Goal: Transaction & Acquisition: Purchase product/service

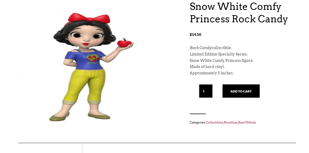
scroll to position [63, 0]
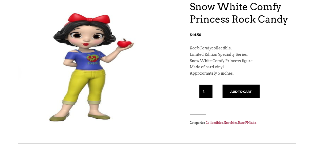
click at [251, 91] on button "Add to cart" at bounding box center [241, 91] width 37 height 13
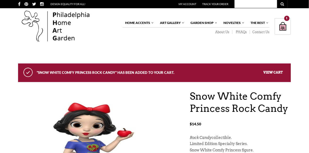
click at [289, 30] on div "Shopping Bag $ 14.50 / 1 item(s) 1" at bounding box center [283, 26] width 16 height 16
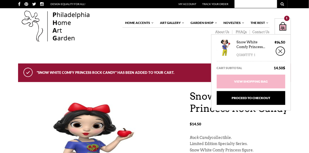
click at [233, 50] on img at bounding box center [225, 48] width 16 height 16
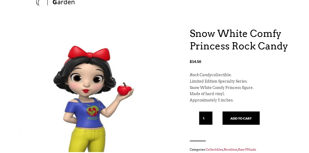
scroll to position [37, 0]
